Goal: Task Accomplishment & Management: Use online tool/utility

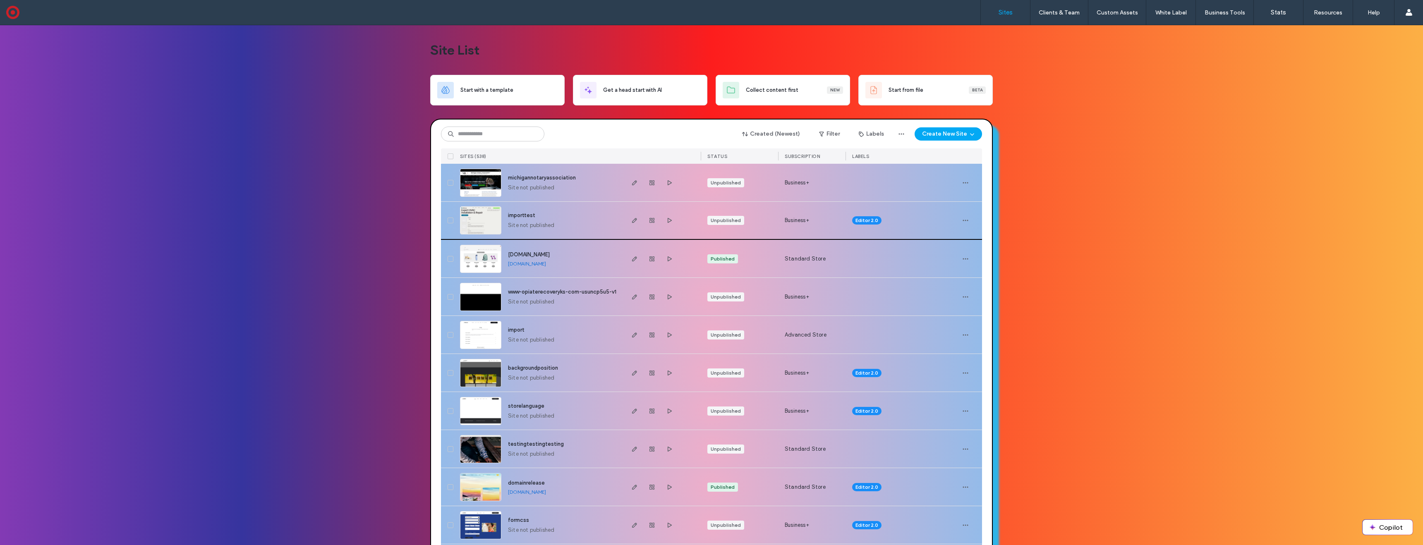
click at [497, 226] on img at bounding box center [480, 235] width 41 height 56
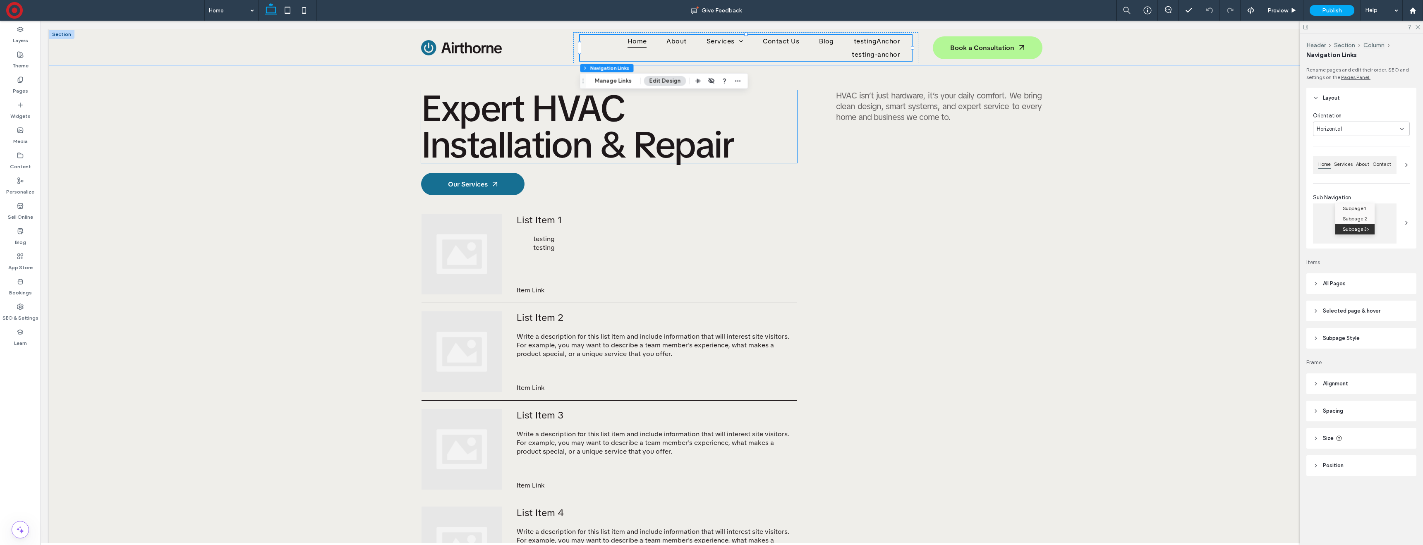
click at [606, 82] on button "Manage Links" at bounding box center [613, 81] width 48 height 10
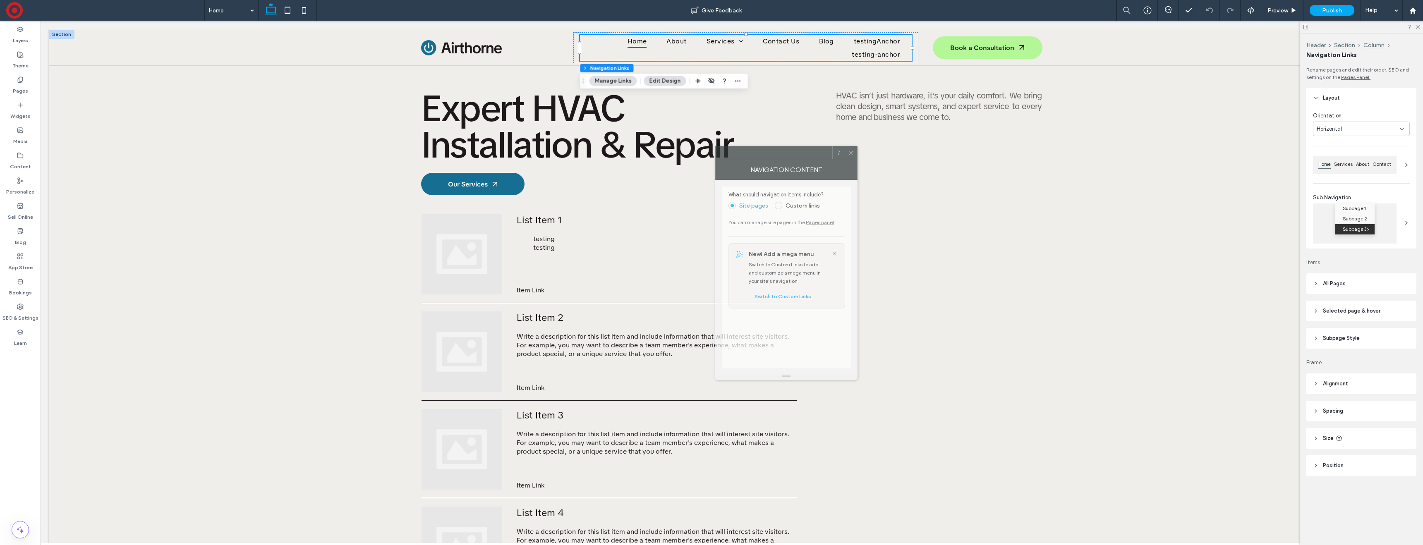
drag, startPoint x: 1322, startPoint y: 166, endPoint x: 709, endPoint y: 147, distance: 613.7
click at [716, 147] on div at bounding box center [774, 152] width 117 height 12
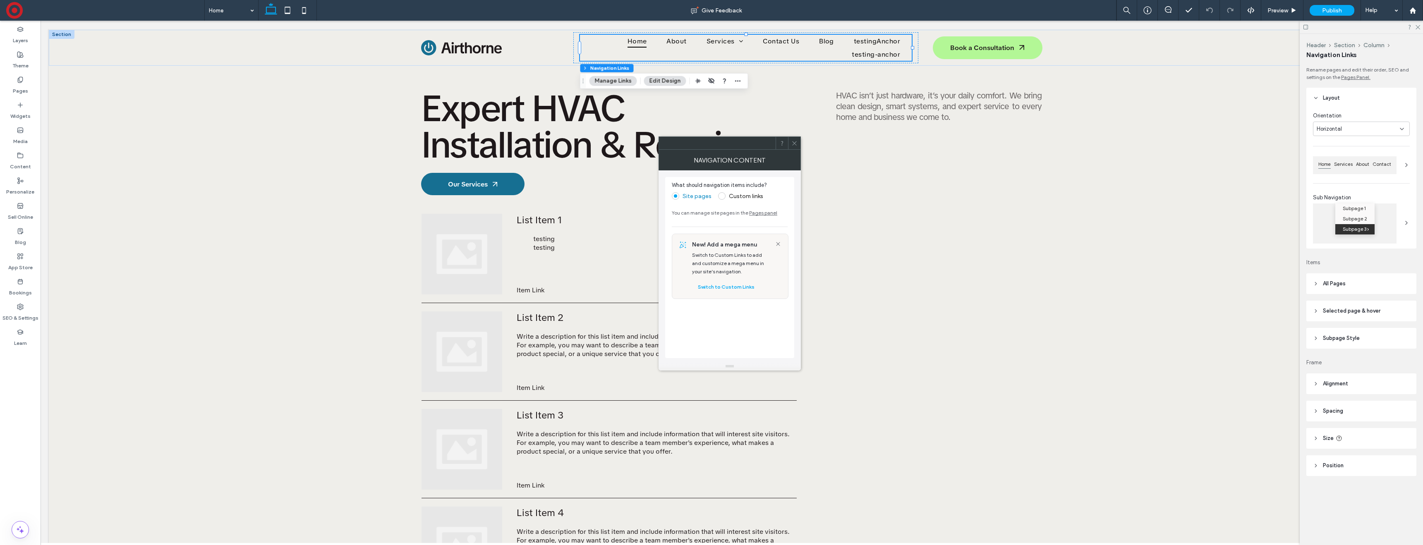
click at [731, 196] on label "Custom links" at bounding box center [746, 196] width 34 height 7
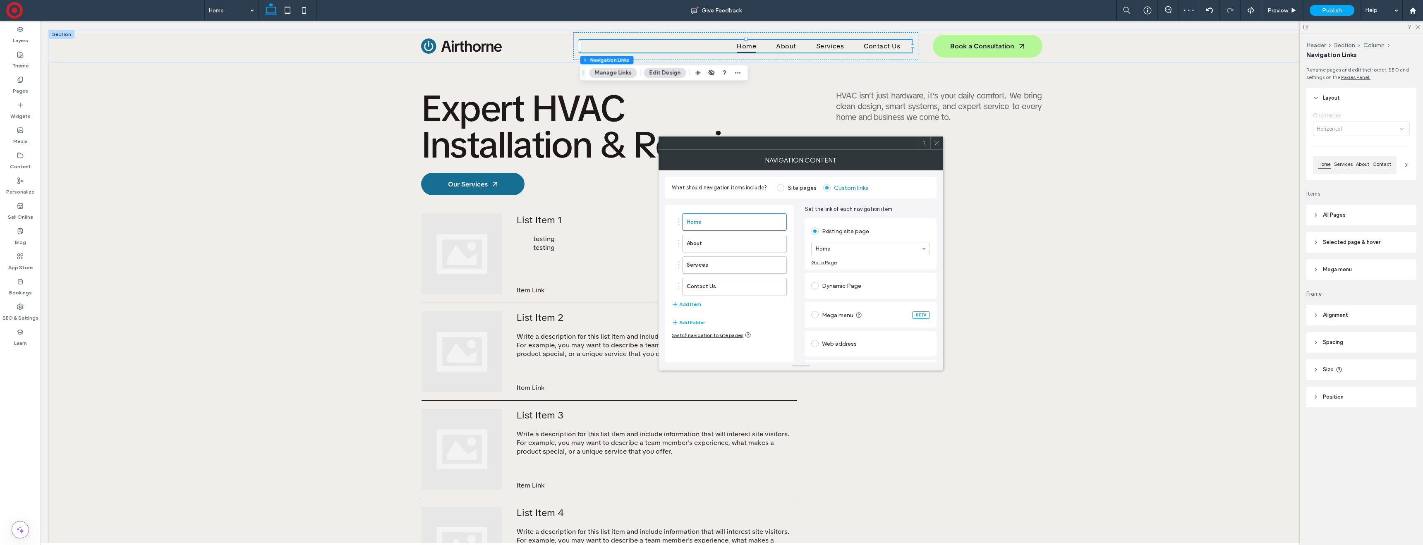
click at [864, 312] on label "Mega menu" at bounding box center [843, 315] width 42 height 8
click at [841, 323] on button "Edit mega menu" at bounding box center [837, 320] width 53 height 13
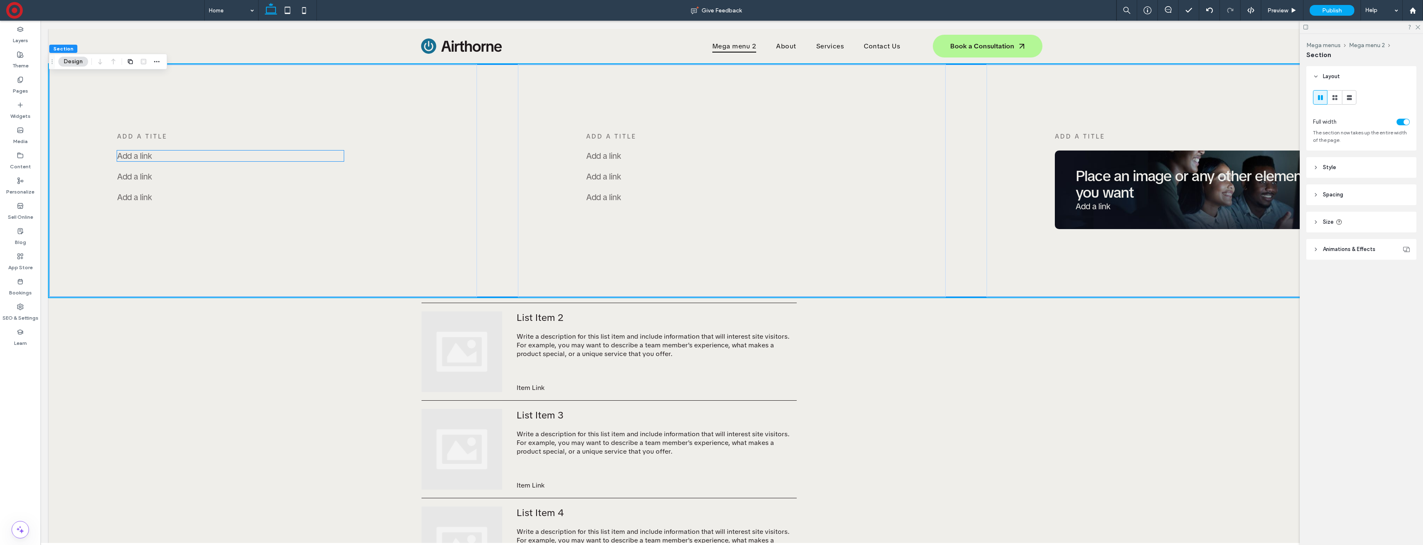
click at [156, 151] on p "Add a link" at bounding box center [230, 156] width 227 height 11
click at [156, 154] on p "Add a link" at bounding box center [230, 156] width 227 height 11
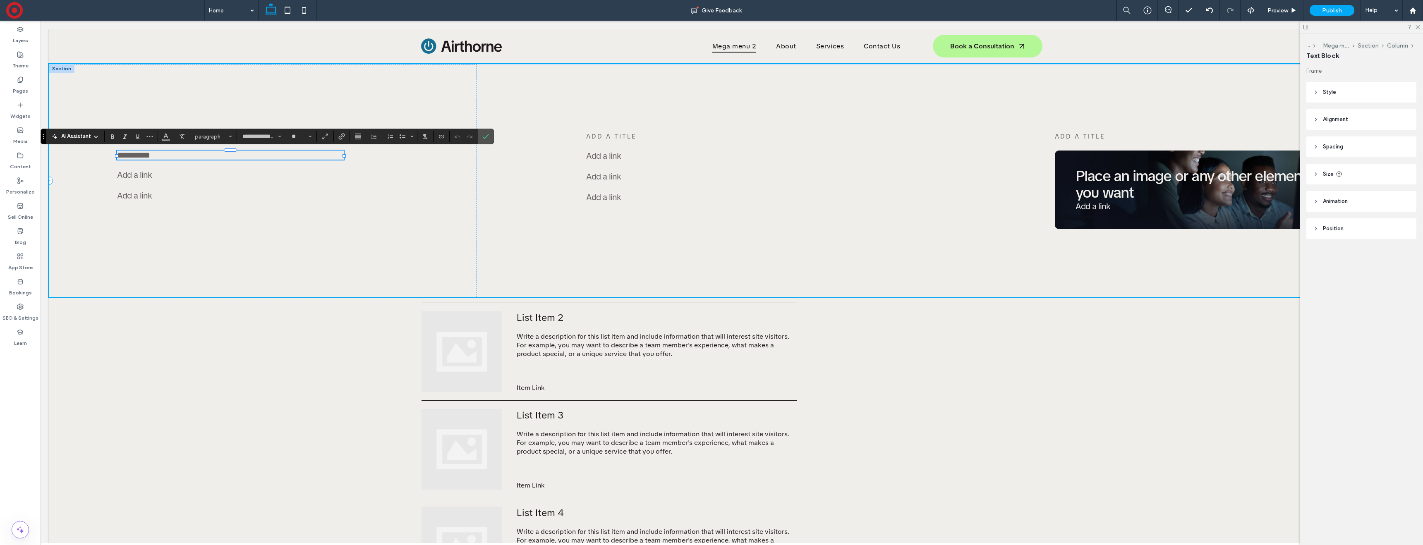
click at [156, 154] on p "**********" at bounding box center [230, 155] width 227 height 9
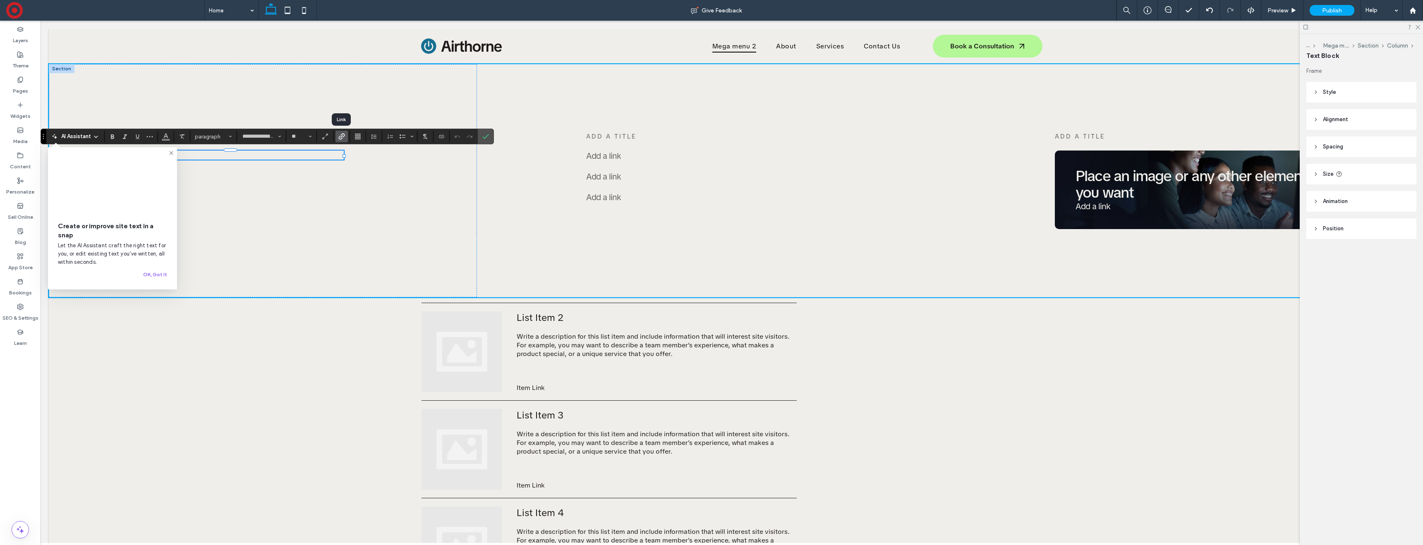
click at [340, 135] on icon "Link" at bounding box center [341, 136] width 7 height 7
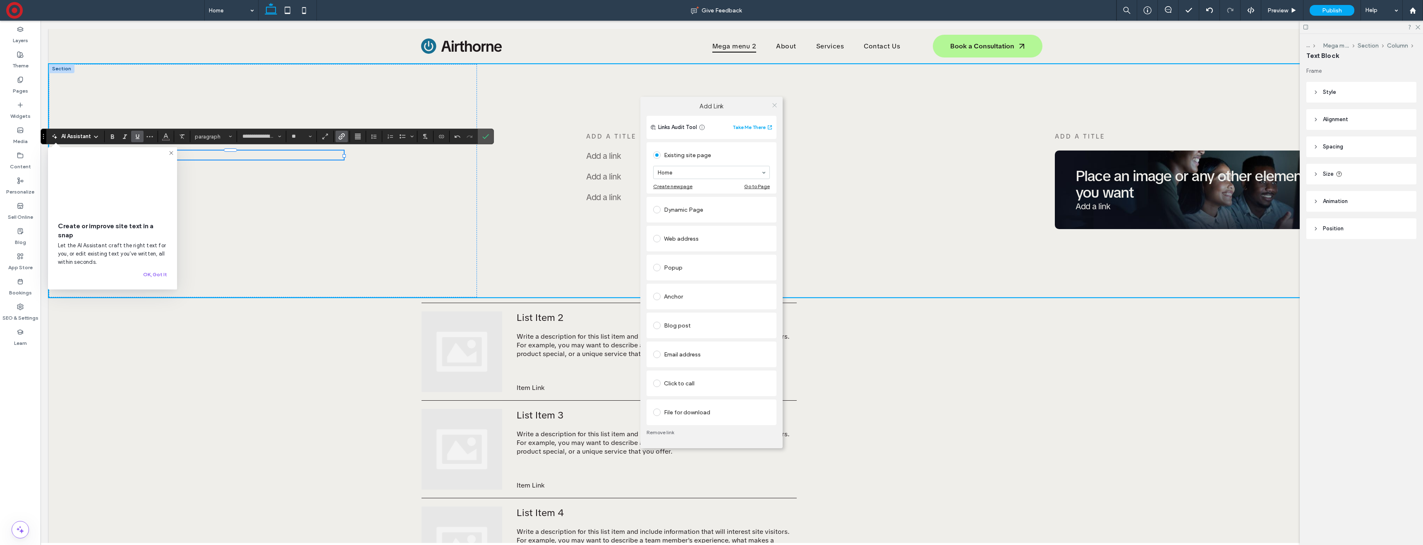
click at [775, 103] on icon at bounding box center [774, 105] width 6 height 6
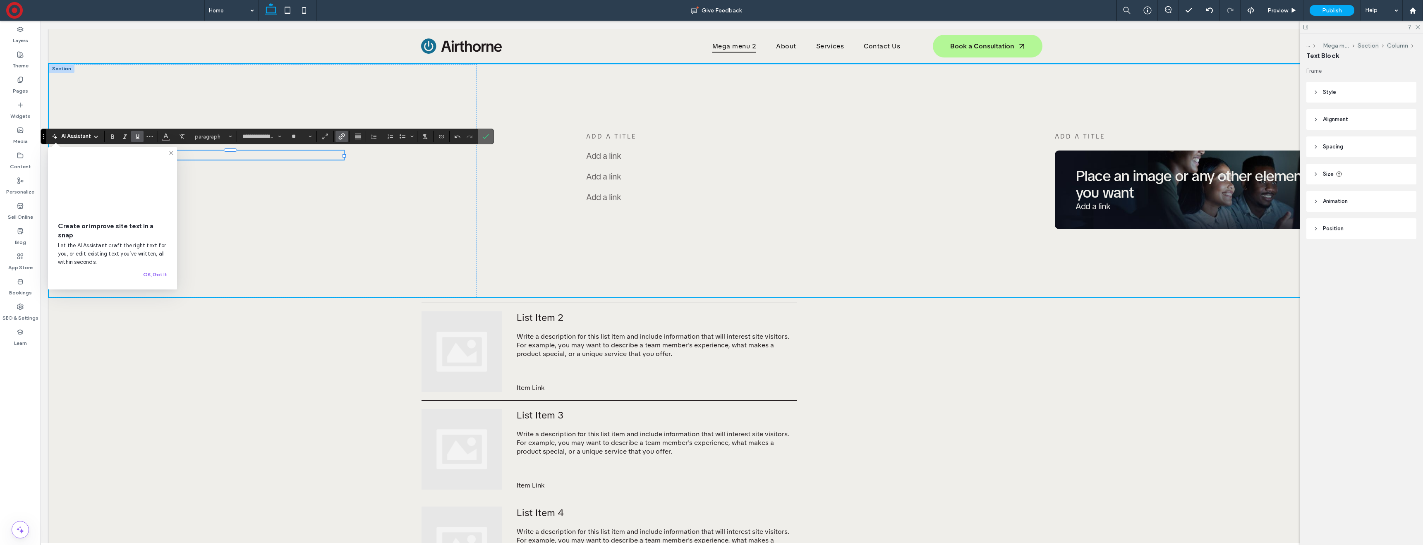
click at [486, 136] on icon "Confirm" at bounding box center [485, 136] width 7 height 7
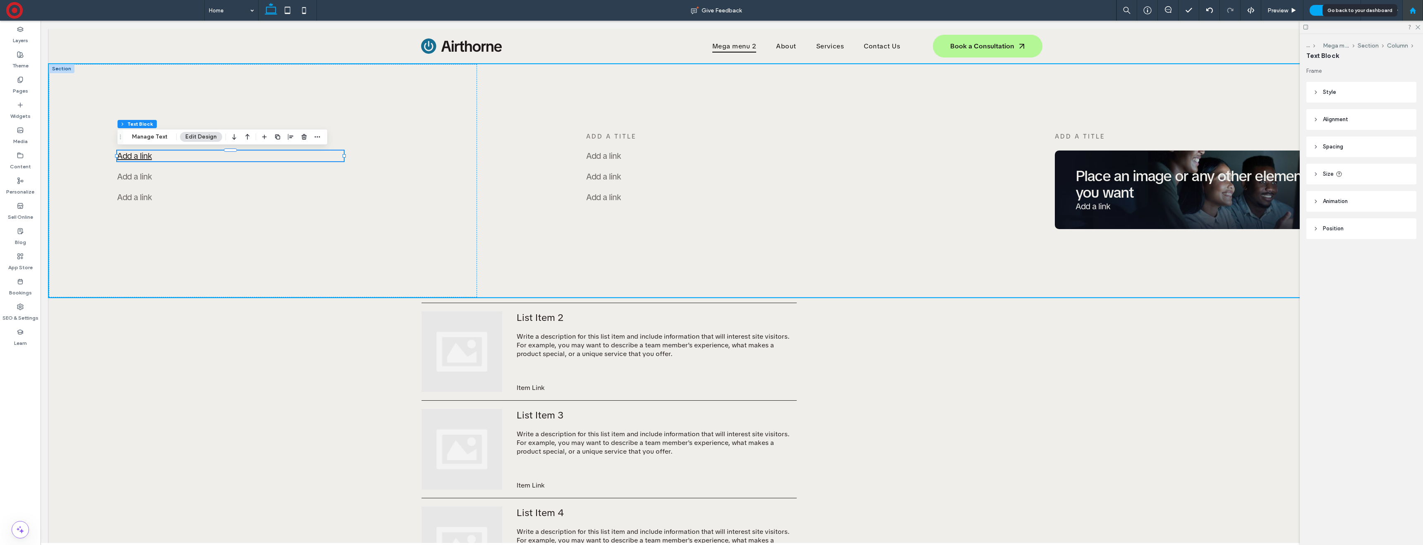
click at [1414, 10] on use at bounding box center [1412, 10] width 6 height 6
